Goal: Information Seeking & Learning: Find contact information

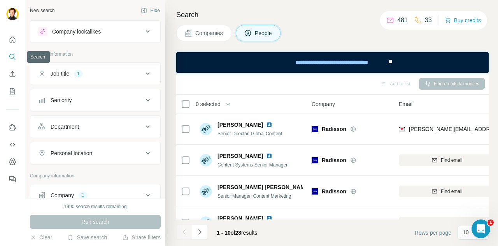
click at [12, 56] on icon "Search" at bounding box center [13, 57] width 8 height 8
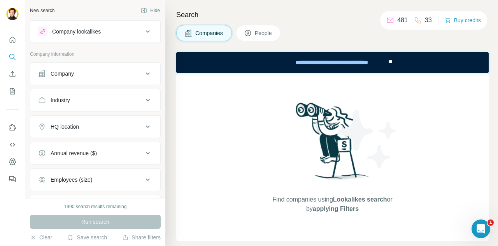
click at [78, 75] on div "Company" at bounding box center [90, 74] width 105 height 8
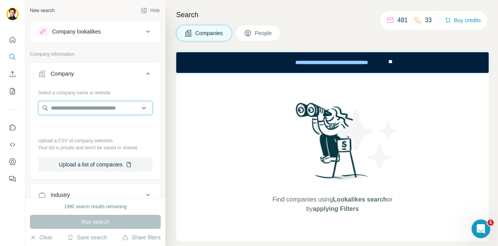
click at [80, 107] on input "text" at bounding box center [95, 108] width 114 height 14
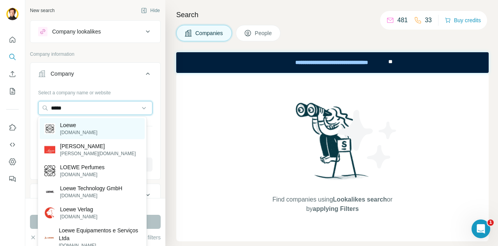
type input "*****"
click at [76, 126] on p "Loewe" at bounding box center [78, 125] width 37 height 8
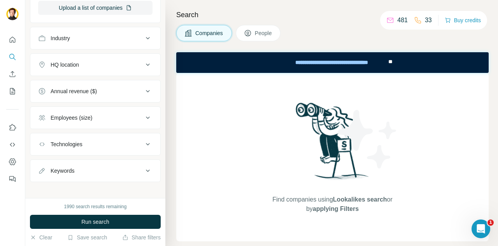
scroll to position [187, 0]
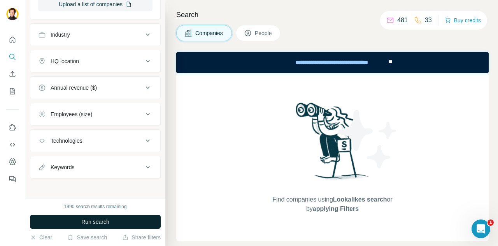
click at [93, 223] on span "Run search" at bounding box center [95, 222] width 28 height 8
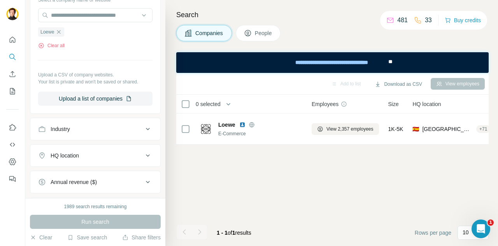
scroll to position [93, 0]
click at [263, 34] on span "People" at bounding box center [264, 33] width 18 height 8
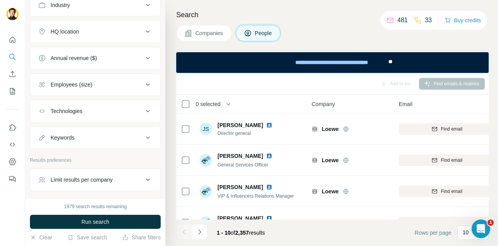
scroll to position [338, 0]
click at [97, 135] on div "Keywords" at bounding box center [90, 138] width 105 height 8
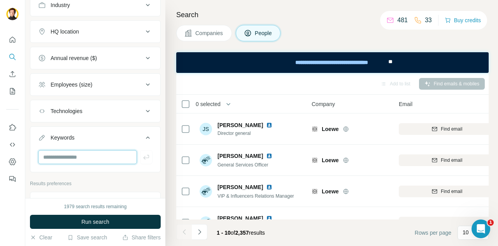
click at [83, 150] on input "text" at bounding box center [87, 157] width 99 height 14
type input "*******"
click at [142, 157] on icon "button" at bounding box center [146, 157] width 8 height 8
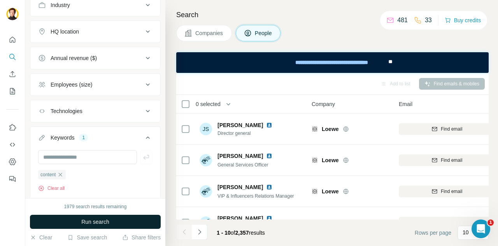
click at [97, 223] on span "Run search" at bounding box center [95, 222] width 28 height 8
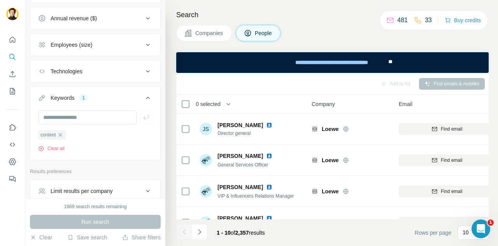
scroll to position [392, 0]
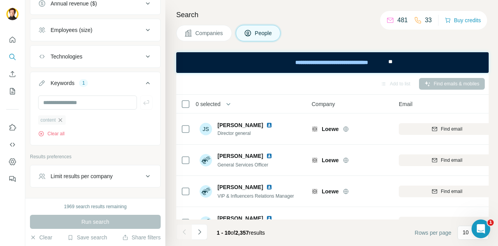
click at [59, 117] on icon "button" at bounding box center [60, 120] width 6 height 6
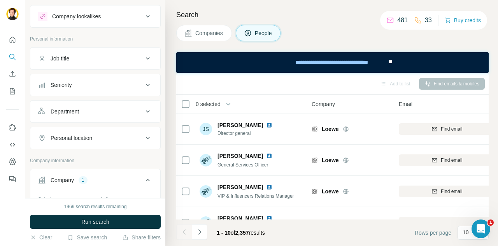
scroll to position [12, 0]
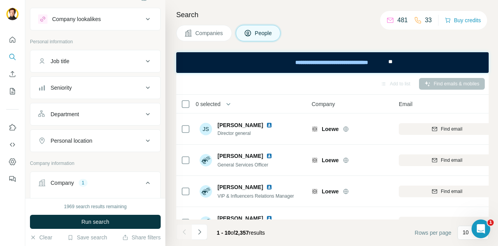
click at [145, 58] on icon at bounding box center [147, 60] width 9 height 9
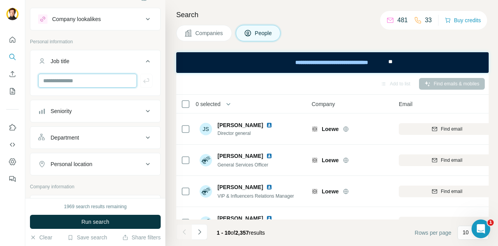
click at [99, 82] on input "text" at bounding box center [87, 81] width 99 height 14
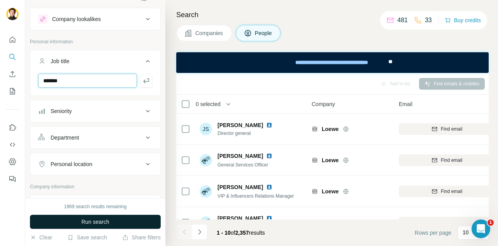
type input "*******"
click at [101, 222] on span "Run search" at bounding box center [95, 222] width 28 height 8
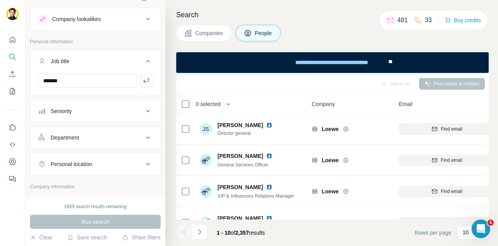
click at [143, 79] on icon "button" at bounding box center [146, 80] width 6 height 5
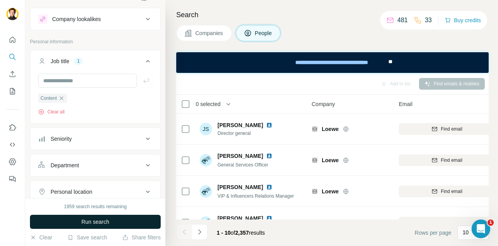
click at [89, 225] on span "Run search" at bounding box center [95, 222] width 28 height 8
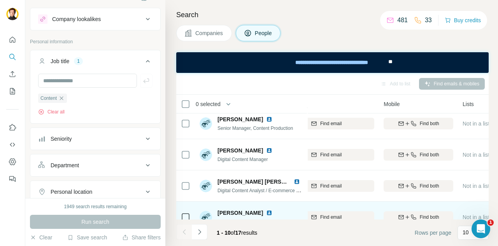
scroll to position [68, 129]
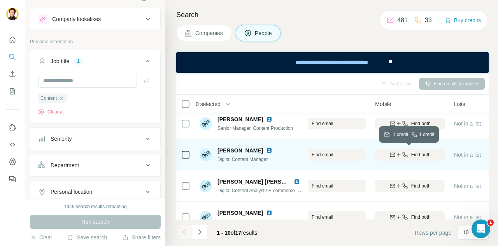
click at [397, 155] on icon "button" at bounding box center [399, 154] width 6 height 6
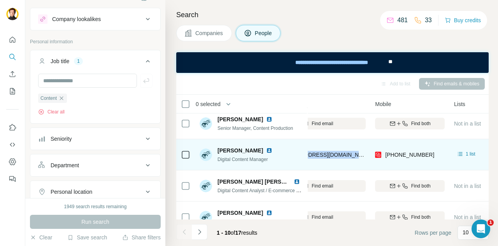
drag, startPoint x: 357, startPoint y: 155, endPoint x: 305, endPoint y: 154, distance: 52.2
click at [0, 0] on tr "[PERSON_NAME] Digital Content Manager [PERSON_NAME] [PERSON_NAME][EMAIL_ADDRESS…" at bounding box center [0, 0] width 0 height 0
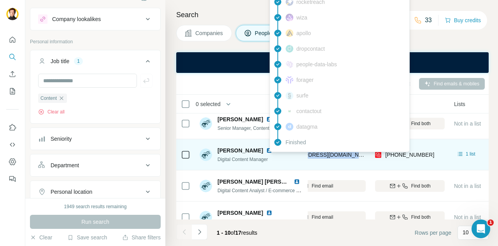
copy tr "Loewe [EMAIL_ADDRESS][DOMAIN_NAME]"
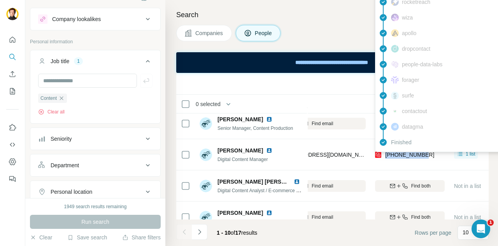
drag, startPoint x: 442, startPoint y: 153, endPoint x: 387, endPoint y: 153, distance: 55.3
click at [387, 153] on div "[PHONE_NUMBER]" at bounding box center [410, 154] width 70 height 21
copy span "[PHONE_NUMBER]"
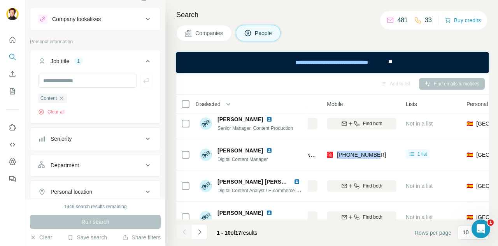
scroll to position [68, 177]
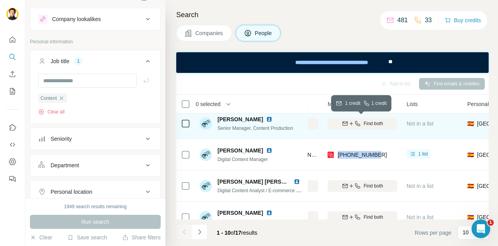
click at [355, 120] on icon "button" at bounding box center [358, 123] width 6 height 6
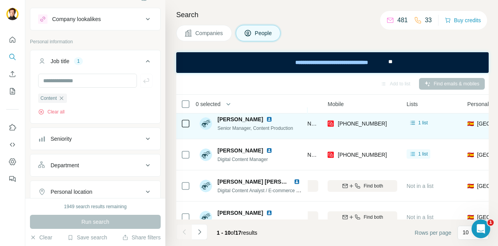
click at [285, 97] on th "0 selected" at bounding box center [238, 104] width 125 height 19
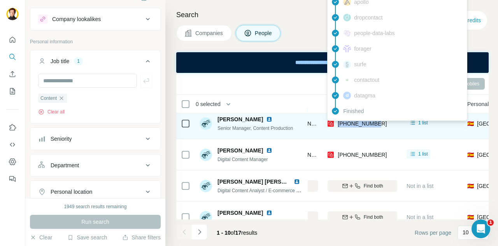
drag, startPoint x: 378, startPoint y: 123, endPoint x: 339, endPoint y: 125, distance: 39.4
click at [339, 125] on div "[PHONE_NUMBER]" at bounding box center [363, 123] width 70 height 21
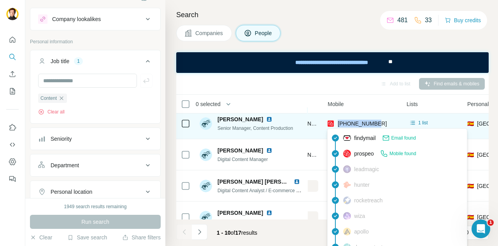
copy span "[PHONE_NUMBER]"
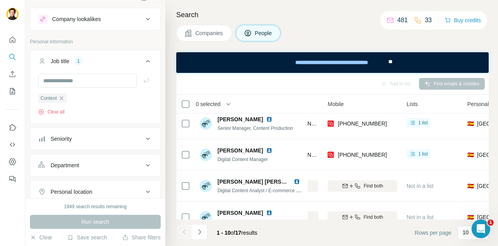
click at [290, 104] on div "0 selected" at bounding box center [238, 103] width 115 height 9
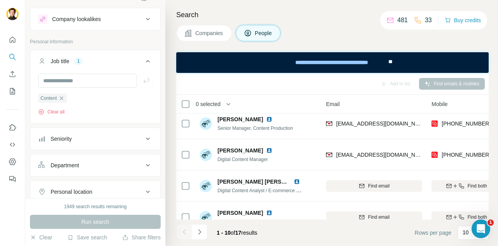
scroll to position [68, 46]
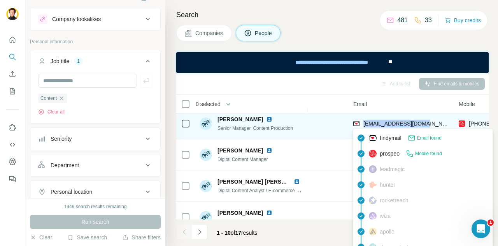
drag, startPoint x: 431, startPoint y: 122, endPoint x: 364, endPoint y: 124, distance: 67.4
click at [364, 124] on div "[EMAIL_ADDRESS][DOMAIN_NAME]" at bounding box center [401, 123] width 96 height 21
copy span "[EMAIL_ADDRESS][DOMAIN_NAME]"
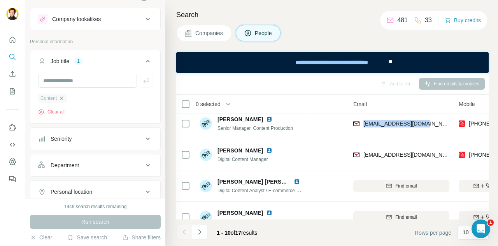
click at [62, 97] on icon "button" at bounding box center [62, 98] width 4 height 4
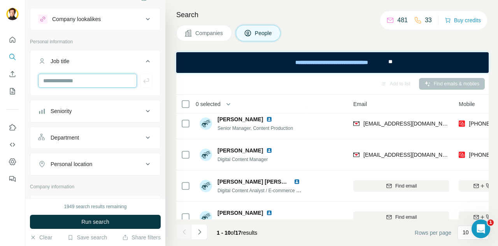
click at [62, 79] on input "text" at bounding box center [87, 81] width 99 height 14
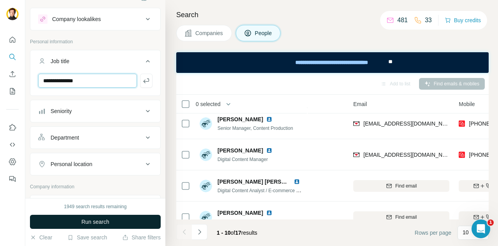
type input "**********"
click at [92, 220] on span "Run search" at bounding box center [95, 222] width 28 height 8
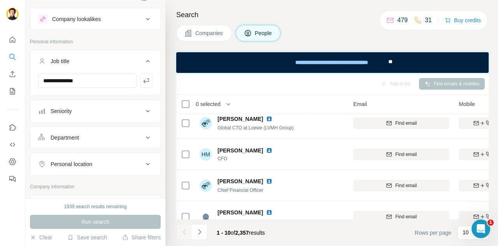
scroll to position [192, 46]
click at [142, 83] on icon "button" at bounding box center [146, 81] width 8 height 8
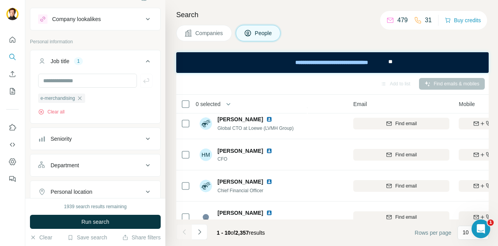
click at [102, 220] on span "Run search" at bounding box center [95, 222] width 28 height 8
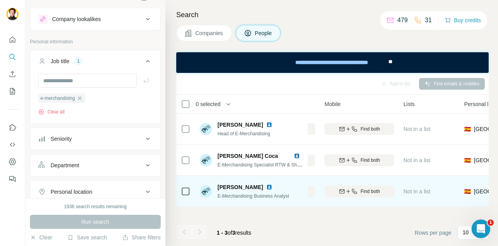
scroll to position [0, 179]
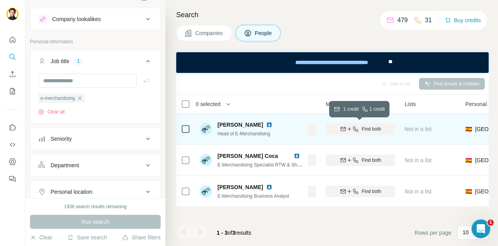
click at [340, 129] on icon "button" at bounding box center [343, 129] width 6 height 6
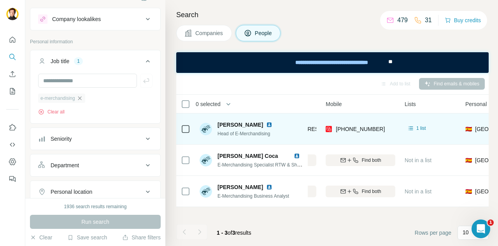
click at [81, 97] on icon "button" at bounding box center [80, 98] width 6 height 6
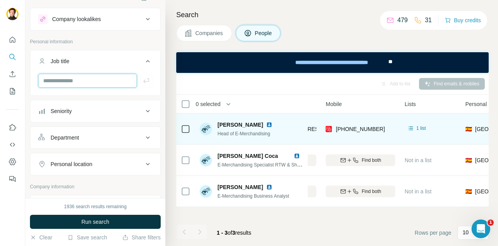
click at [77, 82] on input "text" at bounding box center [87, 81] width 99 height 14
type input "*******"
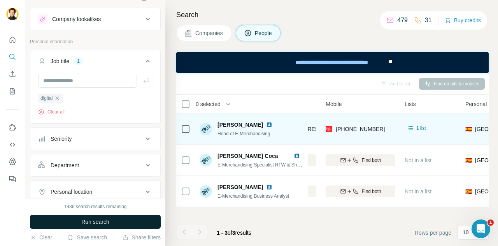
click at [90, 220] on span "Run search" at bounding box center [95, 222] width 28 height 8
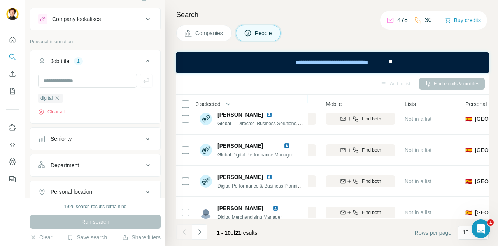
scroll to position [72, 179]
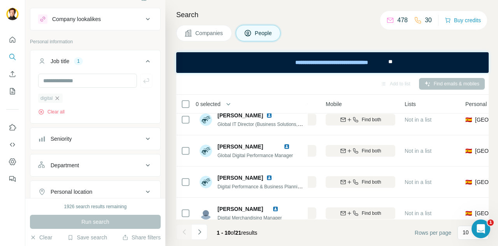
click at [58, 97] on icon "button" at bounding box center [58, 98] width 4 height 4
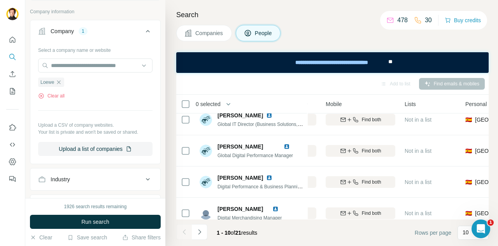
scroll to position [179, 0]
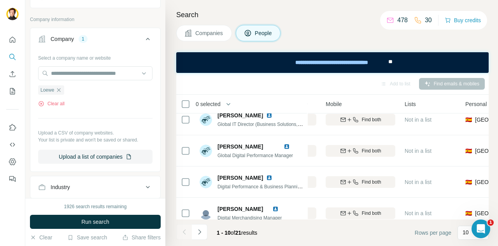
click at [83, 39] on div "1" at bounding box center [83, 38] width 9 height 7
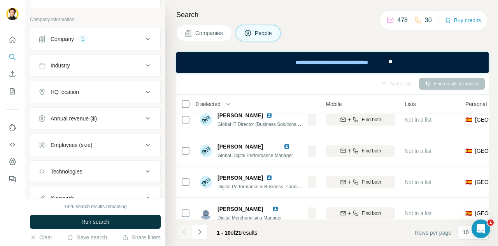
click at [82, 35] on div "1" at bounding box center [83, 38] width 9 height 7
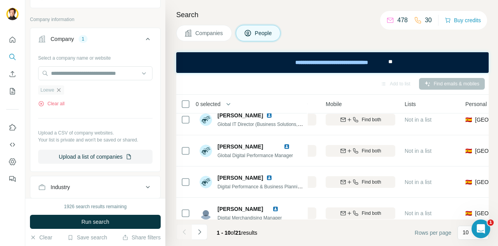
click at [58, 87] on icon "button" at bounding box center [59, 90] width 6 height 6
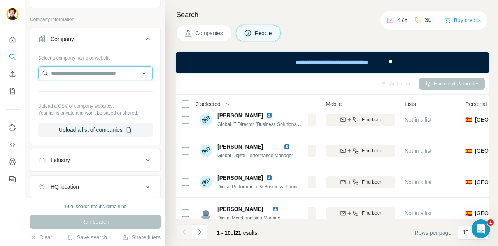
click at [65, 72] on input "text" at bounding box center [95, 73] width 114 height 14
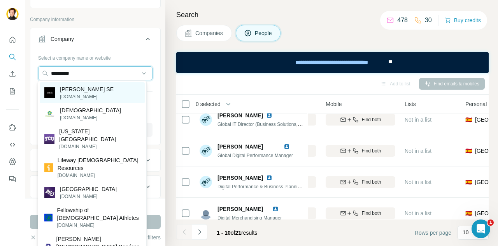
type input "*********"
click at [92, 92] on p "[PERSON_NAME] SE" at bounding box center [87, 89] width 54 height 8
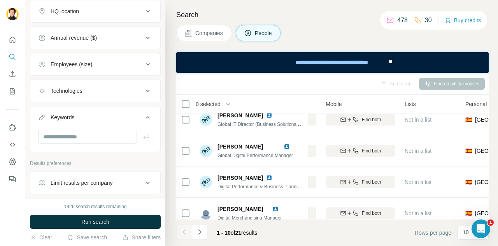
scroll to position [410, 0]
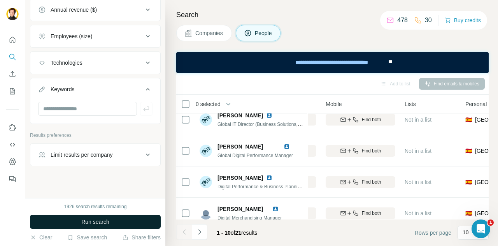
click at [107, 223] on span "Run search" at bounding box center [95, 222] width 28 height 8
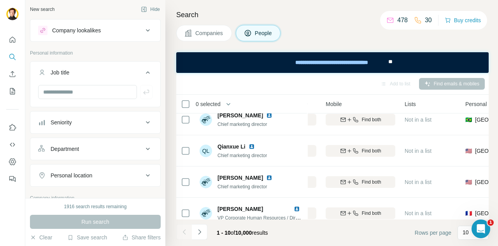
scroll to position [0, 0]
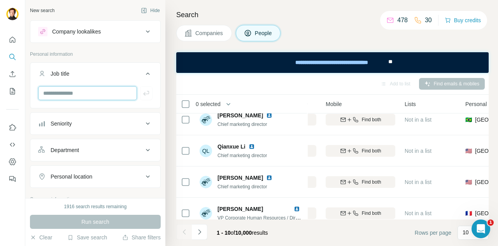
click at [67, 94] on input "text" at bounding box center [87, 93] width 99 height 14
type input "**********"
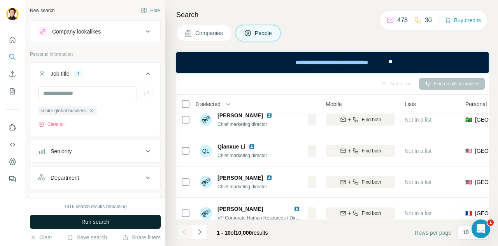
click at [86, 217] on button "Run search" at bounding box center [95, 221] width 131 height 14
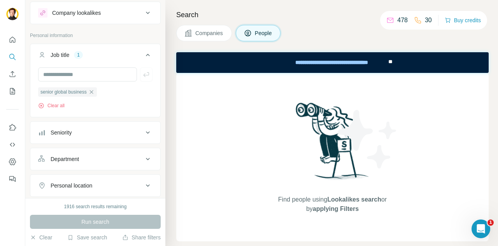
scroll to position [18, 0]
click at [93, 91] on icon "button" at bounding box center [92, 92] width 4 height 4
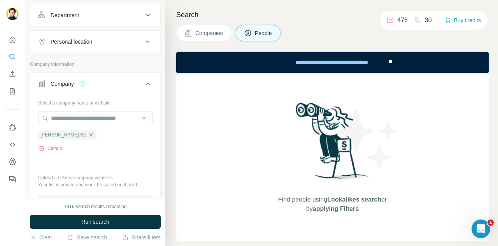
scroll to position [181, 0]
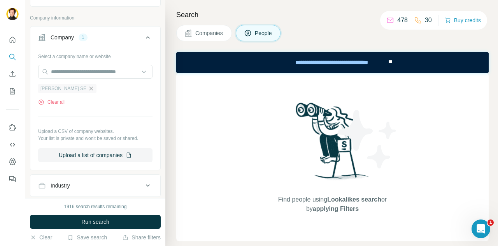
click at [88, 85] on icon "button" at bounding box center [91, 88] width 6 height 6
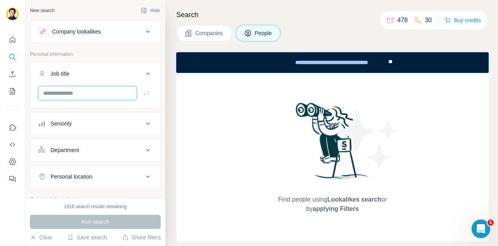
click at [77, 91] on input "text" at bounding box center [87, 93] width 99 height 14
type input "*******"
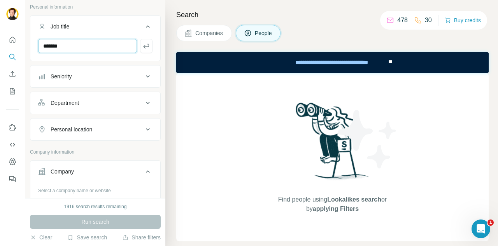
scroll to position [47, 0]
click at [85, 171] on div "Company" at bounding box center [90, 171] width 105 height 8
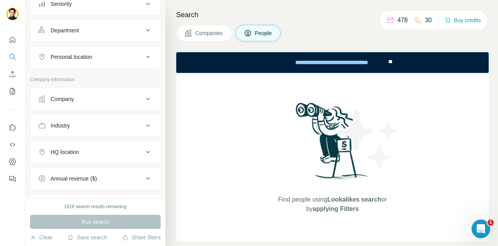
scroll to position [119, 0]
click at [143, 99] on icon at bounding box center [147, 99] width 9 height 9
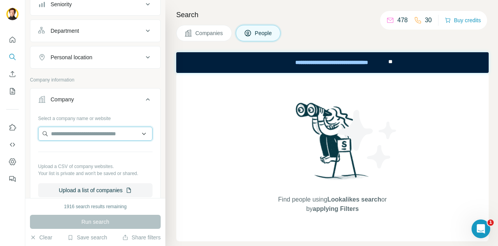
click at [75, 134] on input "text" at bounding box center [95, 134] width 114 height 14
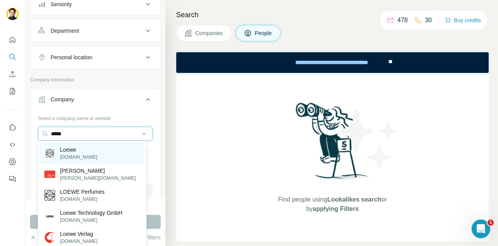
type input "*****"
click at [77, 151] on p "Loewe" at bounding box center [78, 150] width 37 height 8
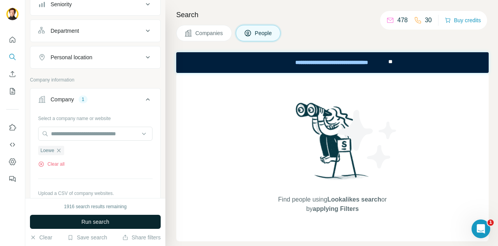
click at [100, 221] on span "Run search" at bounding box center [95, 222] width 28 height 8
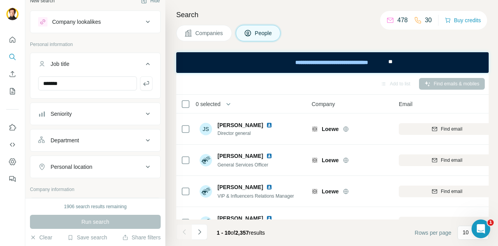
scroll to position [9, 0]
click at [142, 84] on icon "button" at bounding box center [146, 84] width 8 height 8
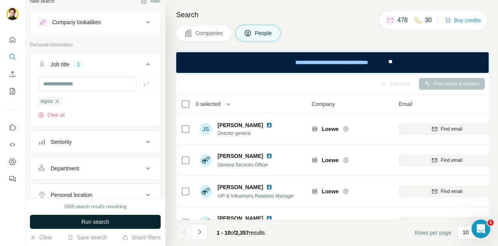
click at [112, 217] on button "Run search" at bounding box center [95, 221] width 131 height 14
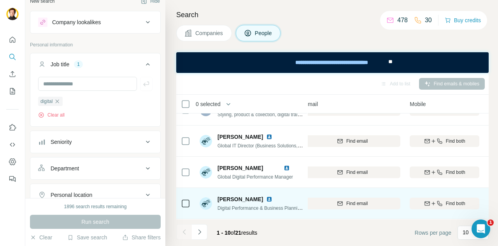
scroll to position [50, 93]
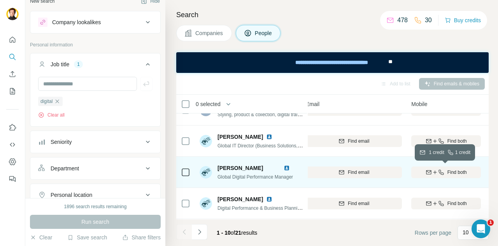
click at [439, 171] on icon "button" at bounding box center [441, 171] width 5 height 5
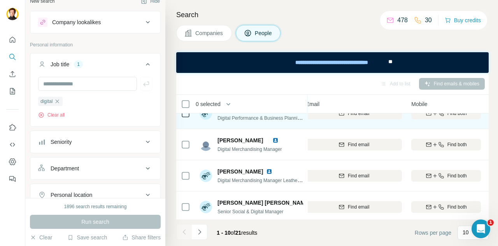
scroll to position [138, 93]
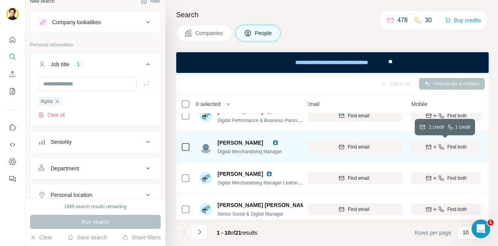
click at [448, 146] on span "Find both" at bounding box center [457, 146] width 19 height 7
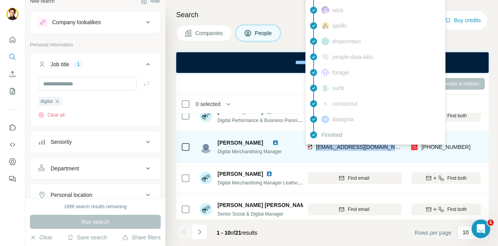
drag, startPoint x: 397, startPoint y: 145, endPoint x: 316, endPoint y: 148, distance: 81.8
click at [316, 148] on div "[EMAIL_ADDRESS][DOMAIN_NAME]" at bounding box center [354, 146] width 96 height 21
copy span "[EMAIL_ADDRESS][DOMAIN_NAME]"
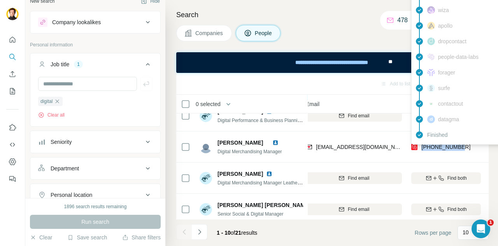
drag, startPoint x: 468, startPoint y: 146, endPoint x: 421, endPoint y: 146, distance: 46.7
click at [421, 146] on div "[PHONE_NUMBER]" at bounding box center [446, 146] width 70 height 21
copy span "[PHONE_NUMBER]"
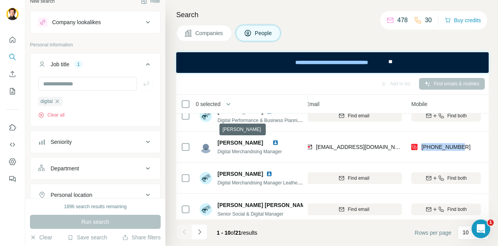
drag, startPoint x: 265, startPoint y: 143, endPoint x: 240, endPoint y: 144, distance: 25.7
click at [240, 144] on span "[PERSON_NAME]" at bounding box center [241, 142] width 46 height 6
copy span "odríguez"
